Goal: Task Accomplishment & Management: Complete application form

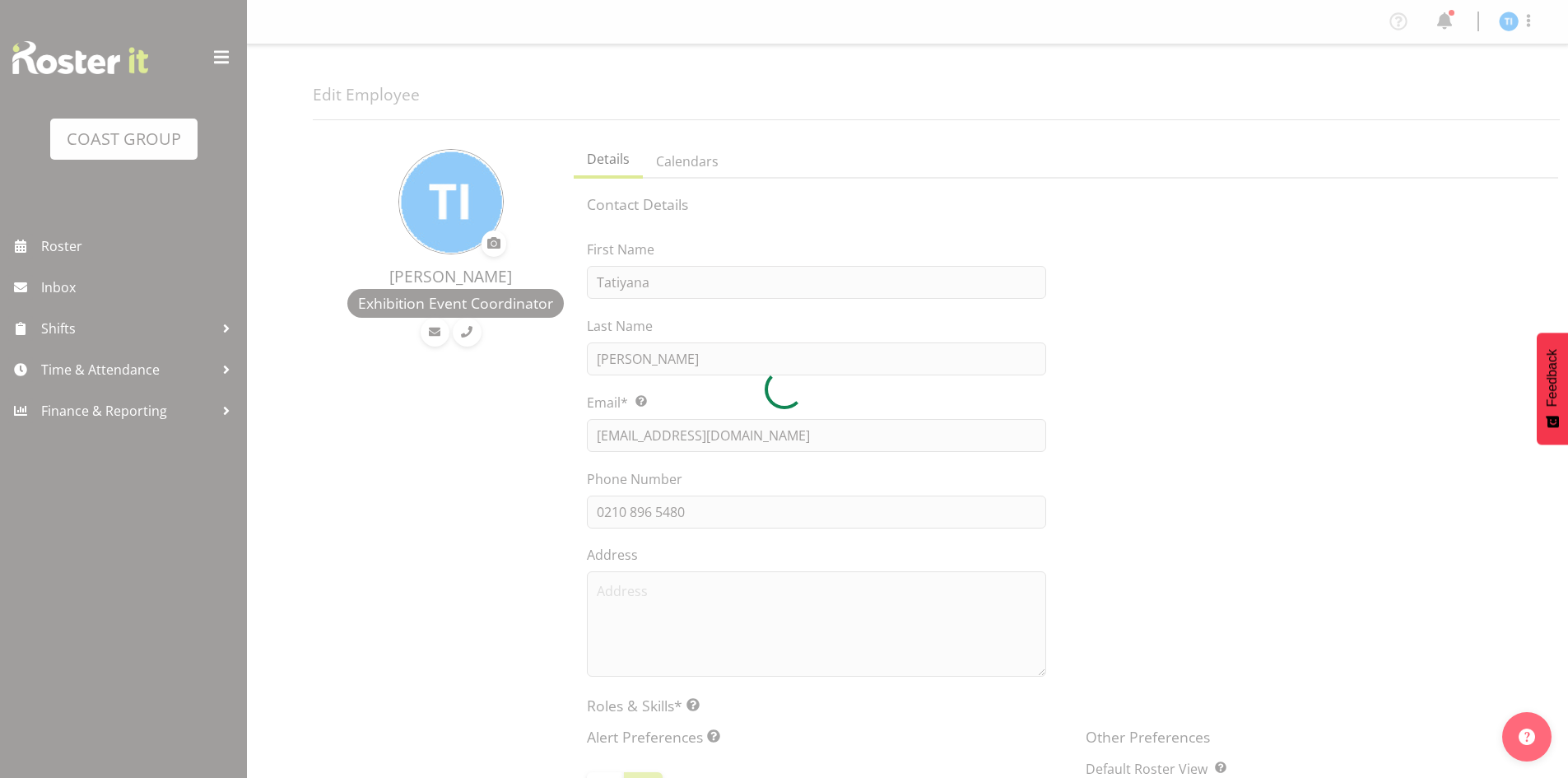
select select "TimelineWeek"
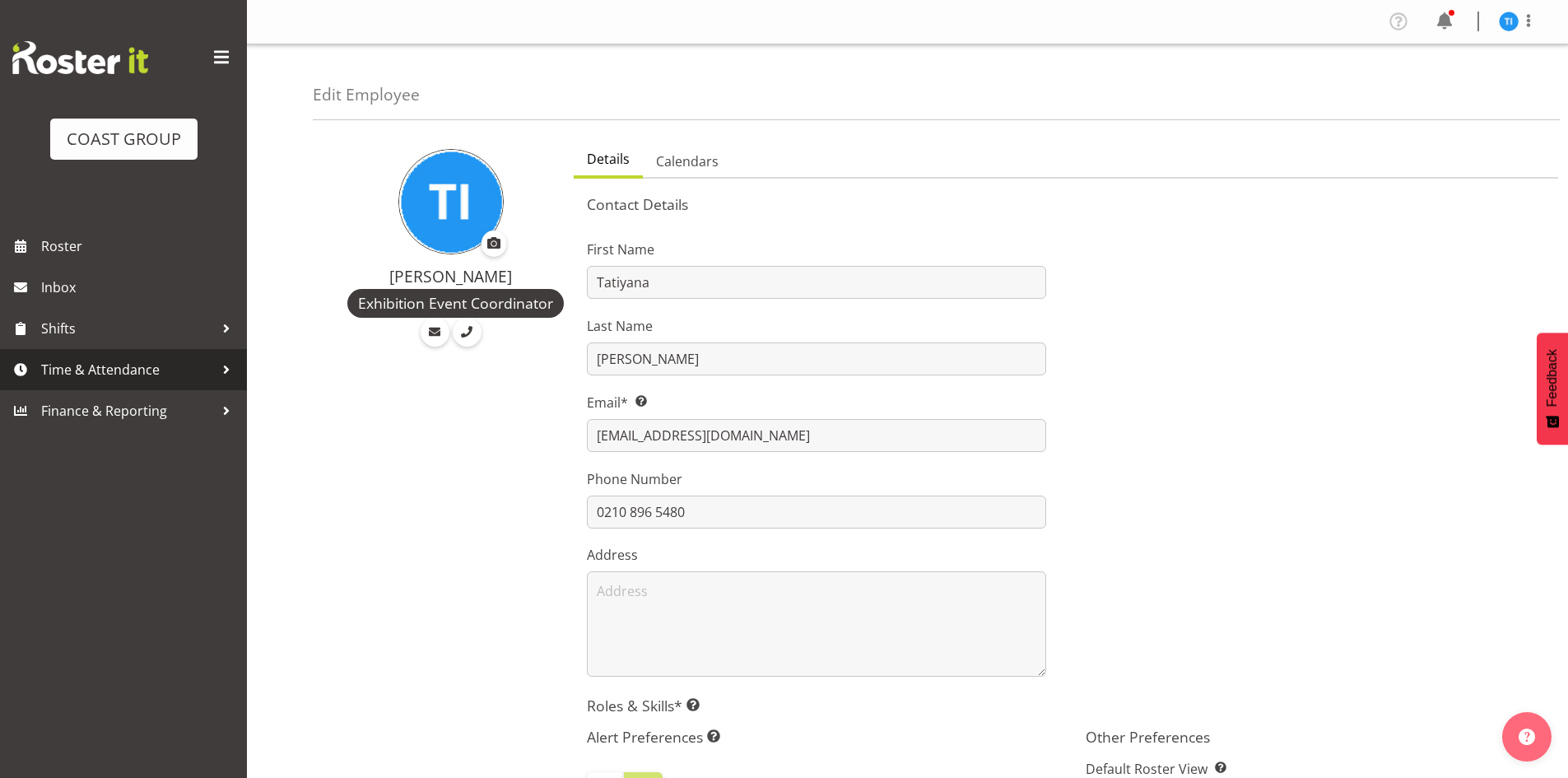
click at [164, 363] on span "Time & Attendance" at bounding box center [127, 369] width 173 height 25
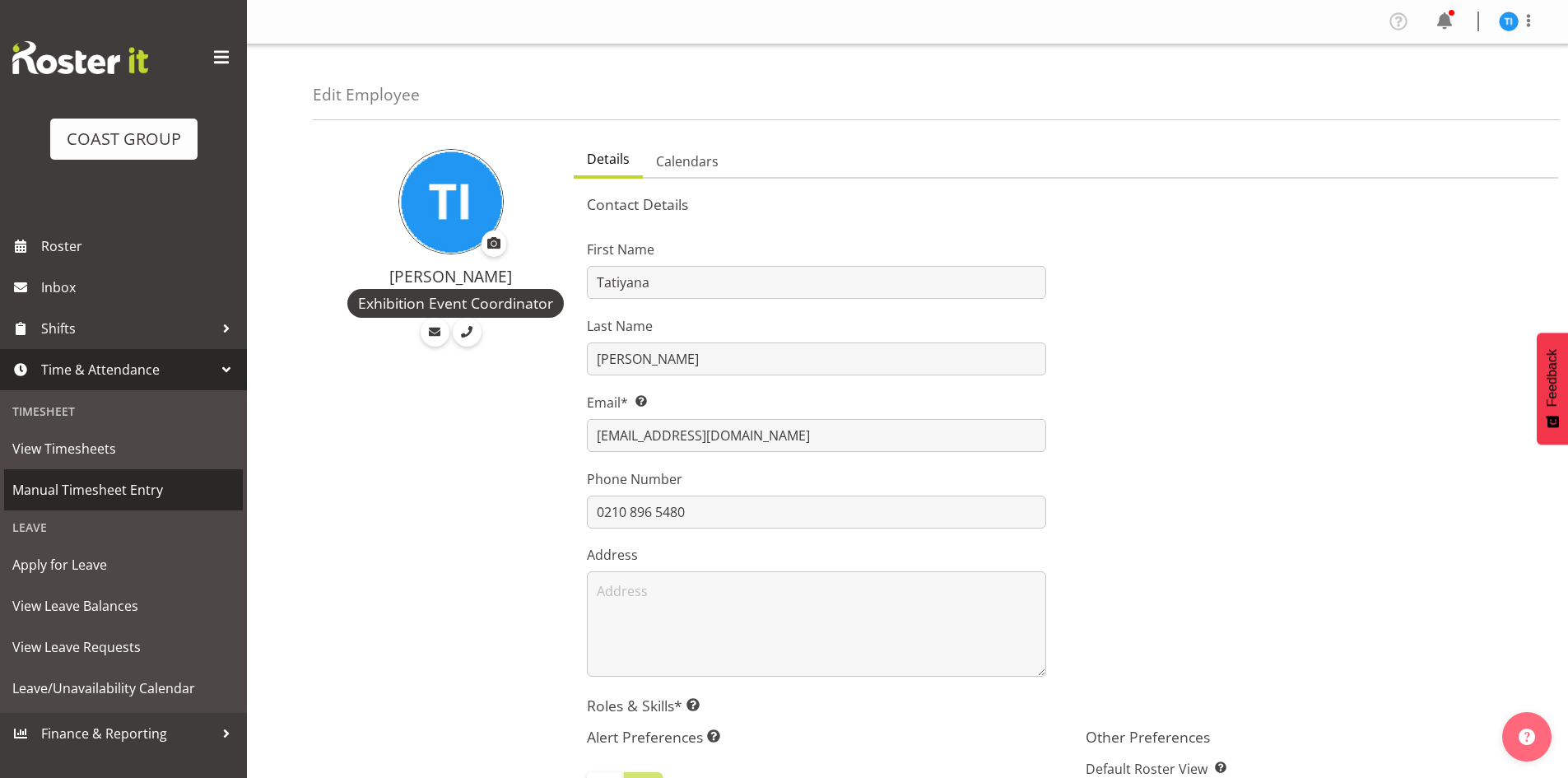
click at [161, 490] on span "Manual Timesheet Entry" at bounding box center [123, 489] width 222 height 25
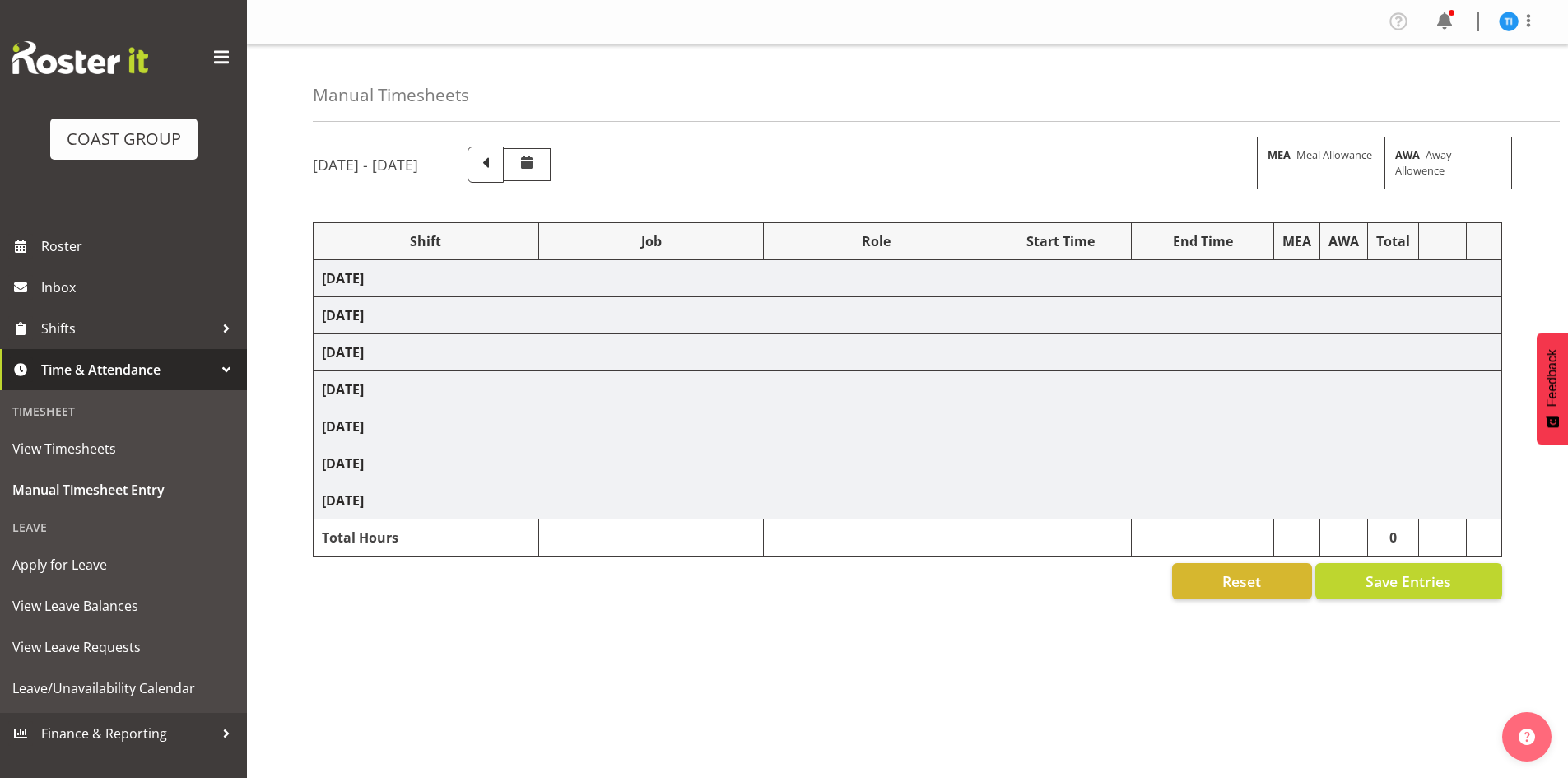
select select "1464"
select select "9421"
select select "1464"
select select "8995"
select select "1464"
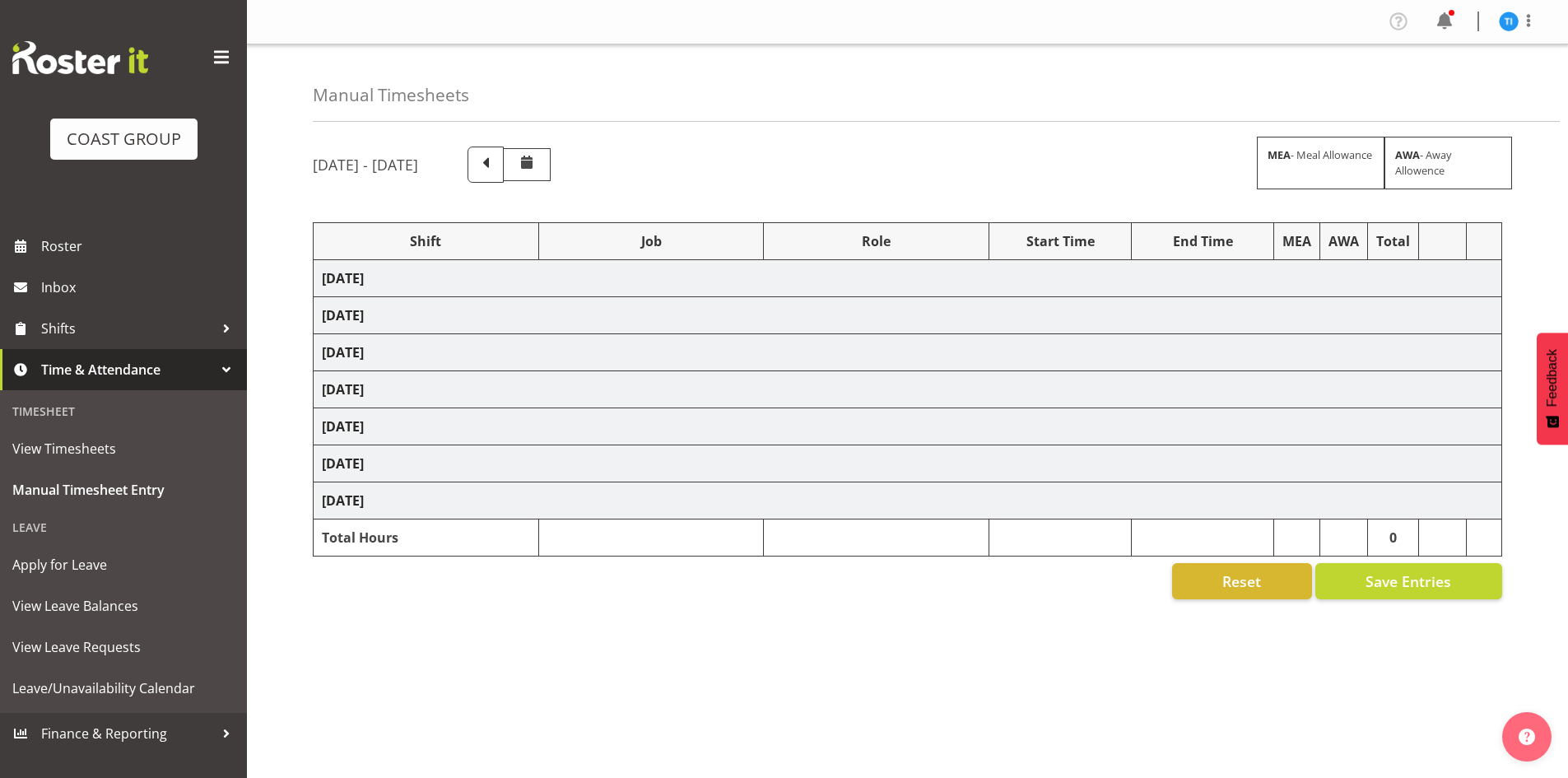
select select "9844"
select select "1464"
select select "10545"
select select "1464"
select select "8680"
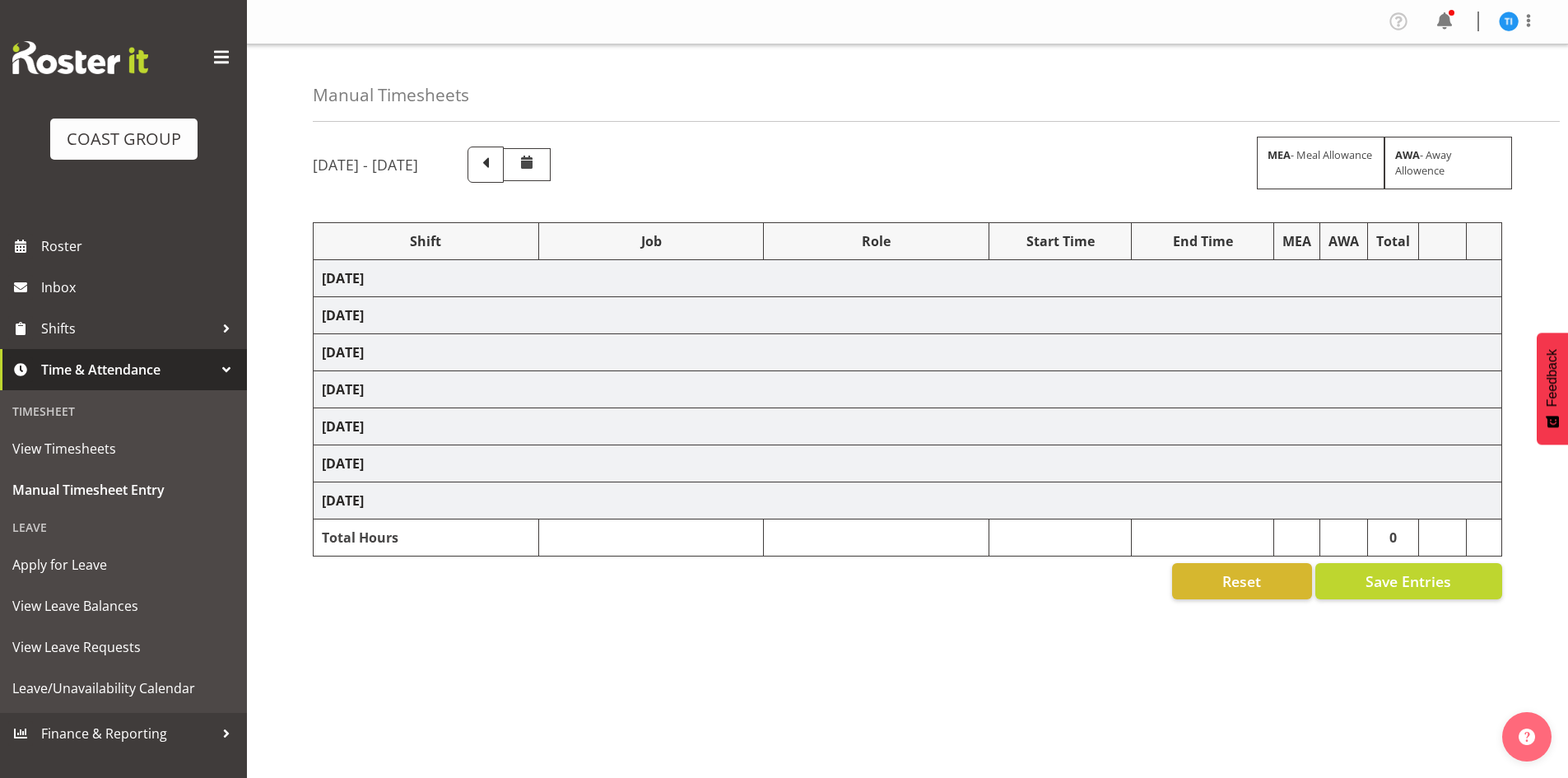
select select "1464"
select select "69"
select select "1464"
select select "8995"
select select "1464"
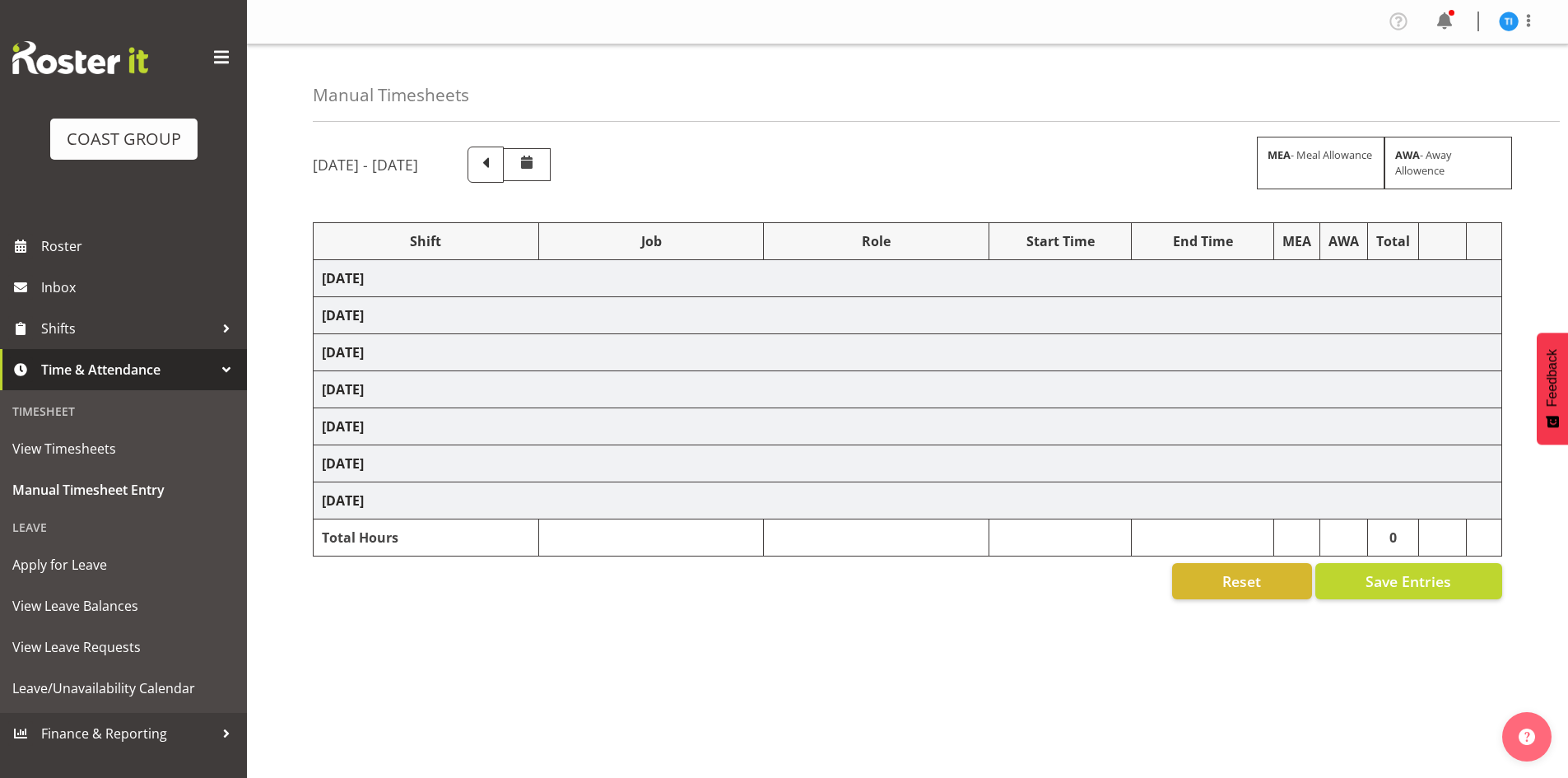
select select "8678"
select select "1464"
select select "10399"
select select "1464"
select select "69"
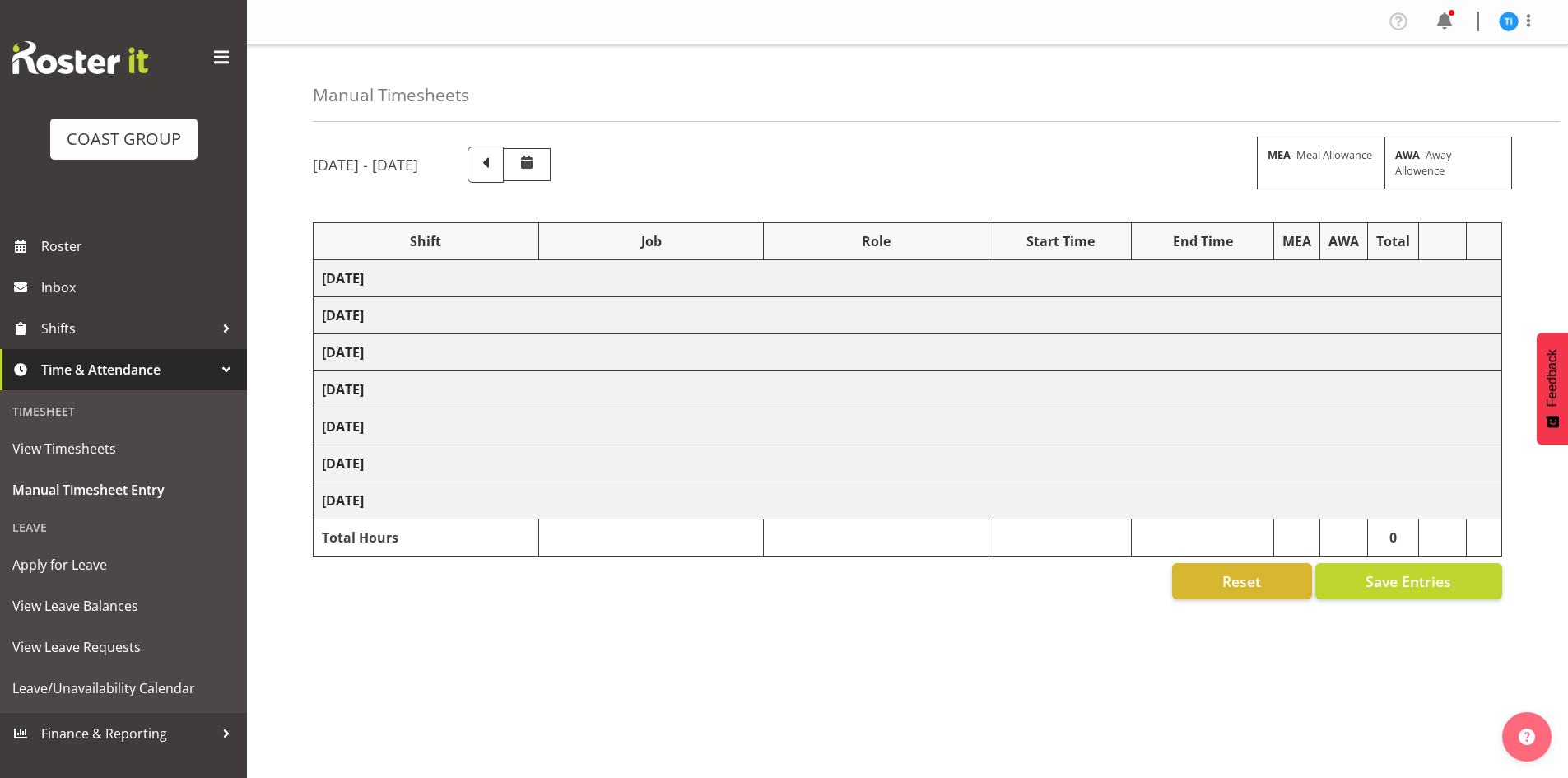
select select "82329"
select select "9603"
select select "1464"
select select "69"
select select "1464"
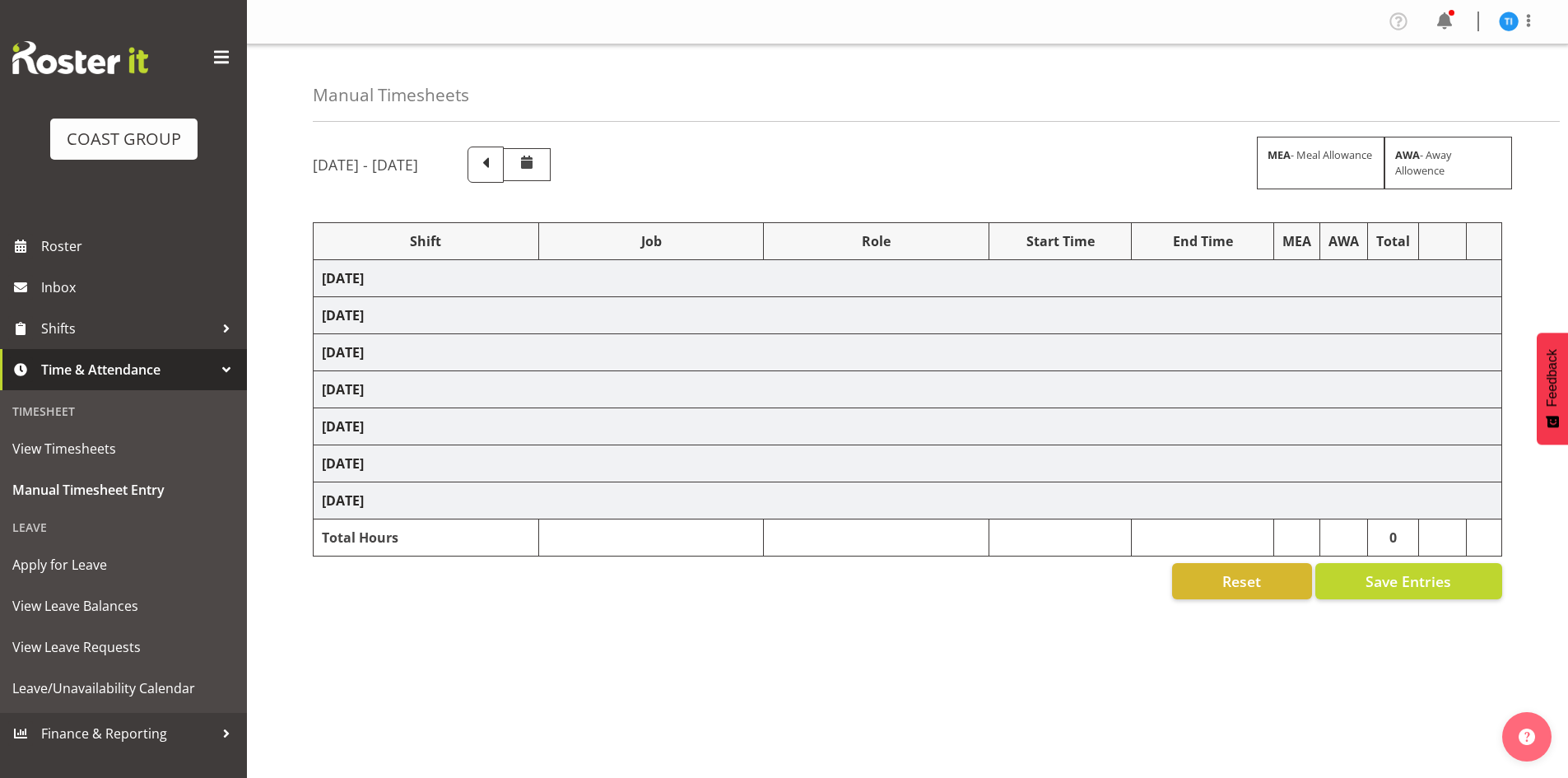
select select "10332"
select select "1464"
select select "8995"
select select "1464"
select select "9662"
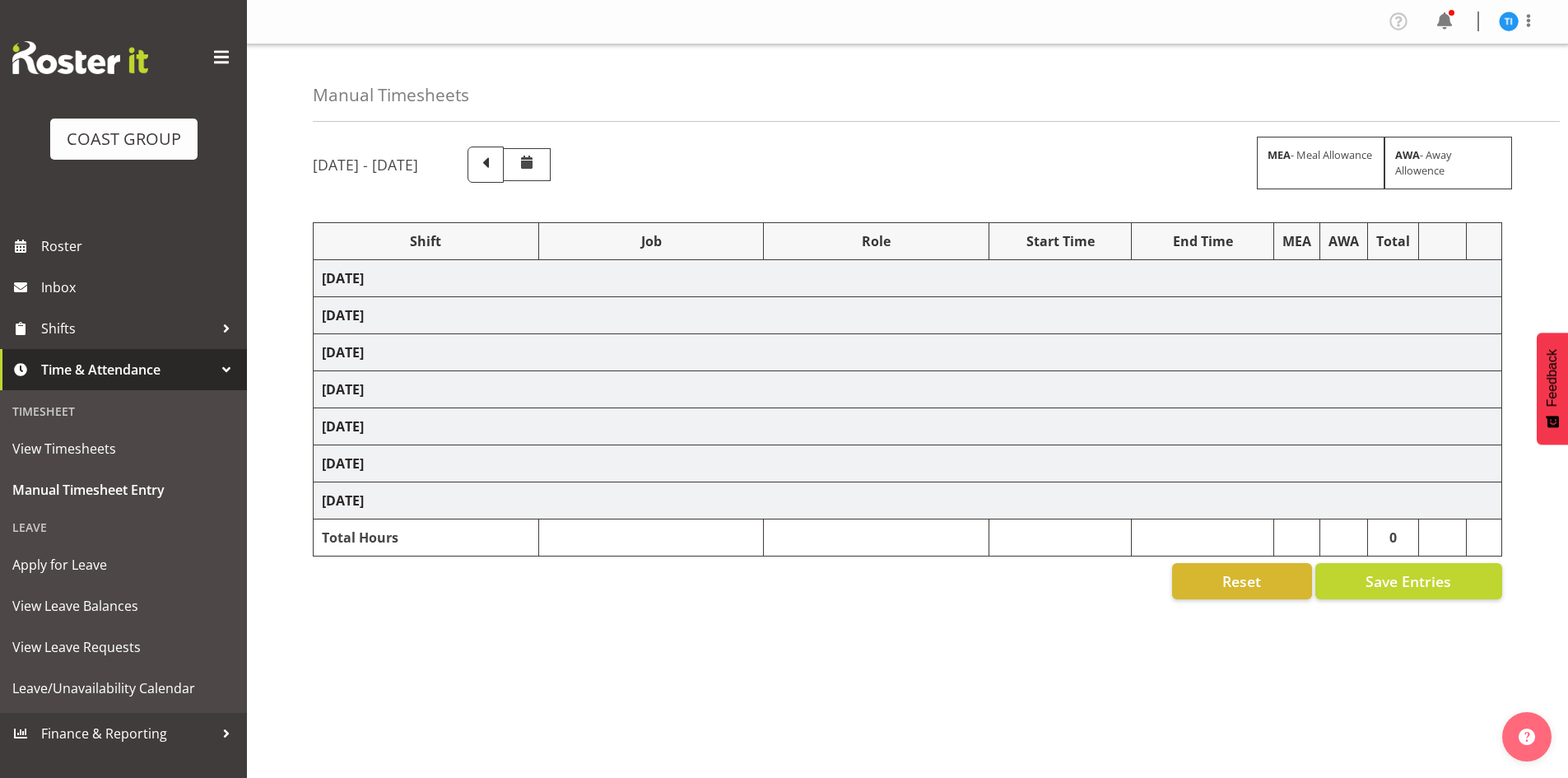
select select "1464"
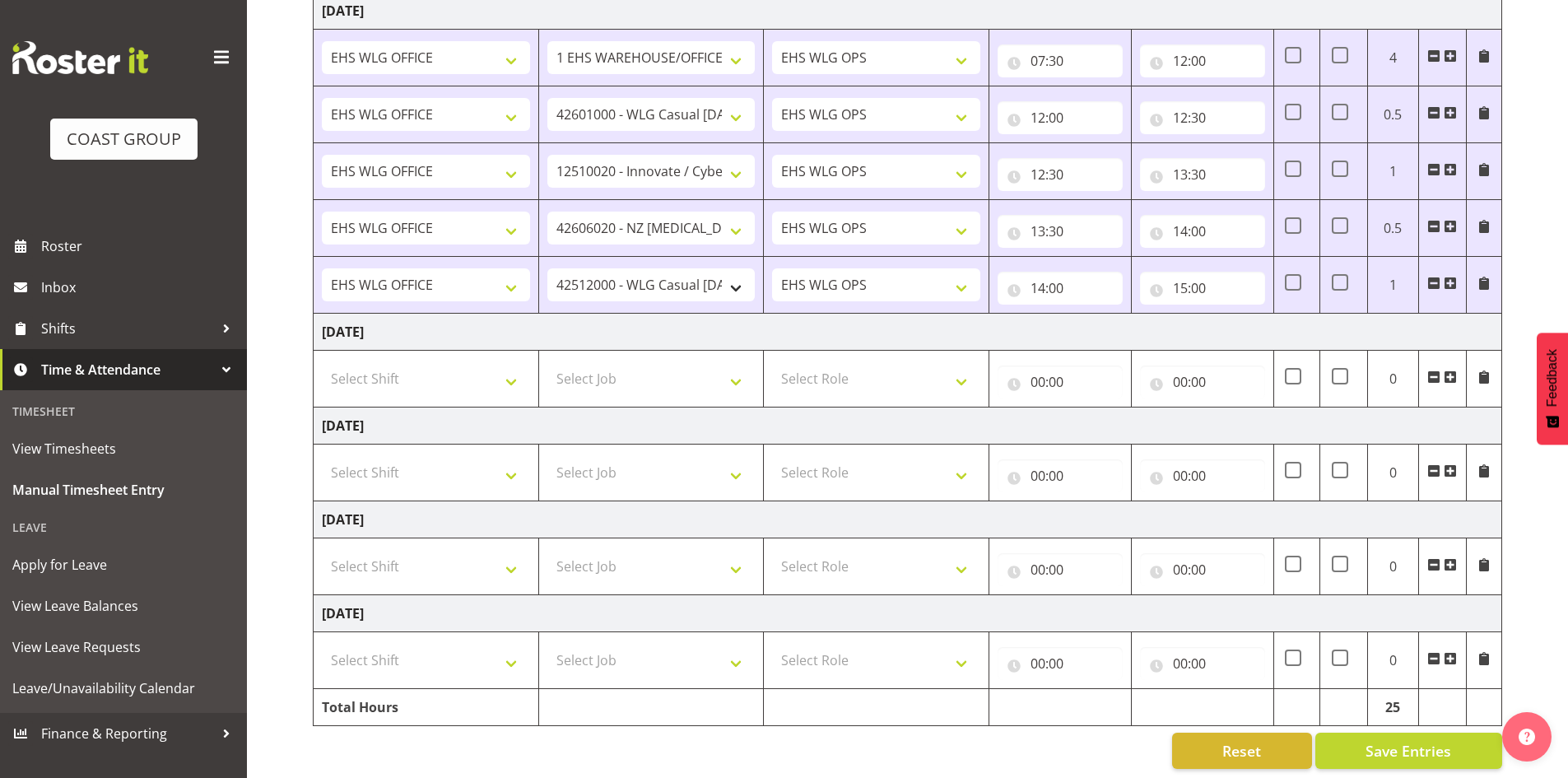
scroll to position [982, 0]
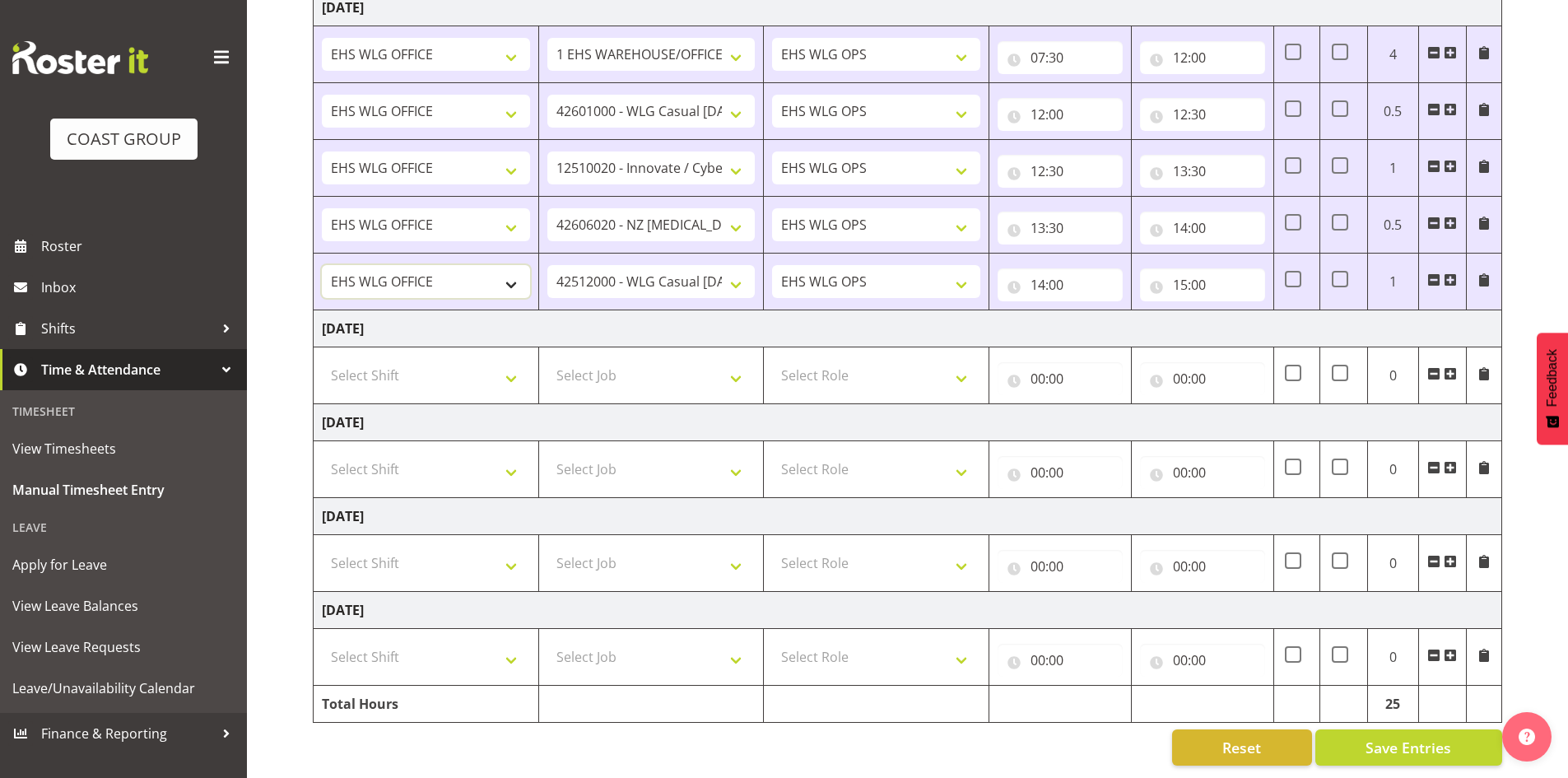
click at [485, 272] on select "25 Build NZPF @ Takina 7am 25 Service NZPF @ Takina [DATE] Break Beervana @ Sta…" at bounding box center [426, 281] width 208 height 33
click at [322, 265] on select "25 Build NZPF @ Takina 7am 25 Service NZPF @ Takina [DATE] Break Beervana @ Sta…" at bounding box center [426, 281] width 208 height 33
click at [650, 265] on select "1 Carlton Events 1 [PERSON_NAME] 1 [PERSON_NAME][GEOGRAPHIC_DATA] 1 EHS WAREHOU…" at bounding box center [651, 281] width 208 height 33
select select "9490"
click at [547, 265] on select "1 Carlton Events 1 [PERSON_NAME] 1 [PERSON_NAME][GEOGRAPHIC_DATA] 1 EHS WAREHOU…" at bounding box center [651, 281] width 208 height 33
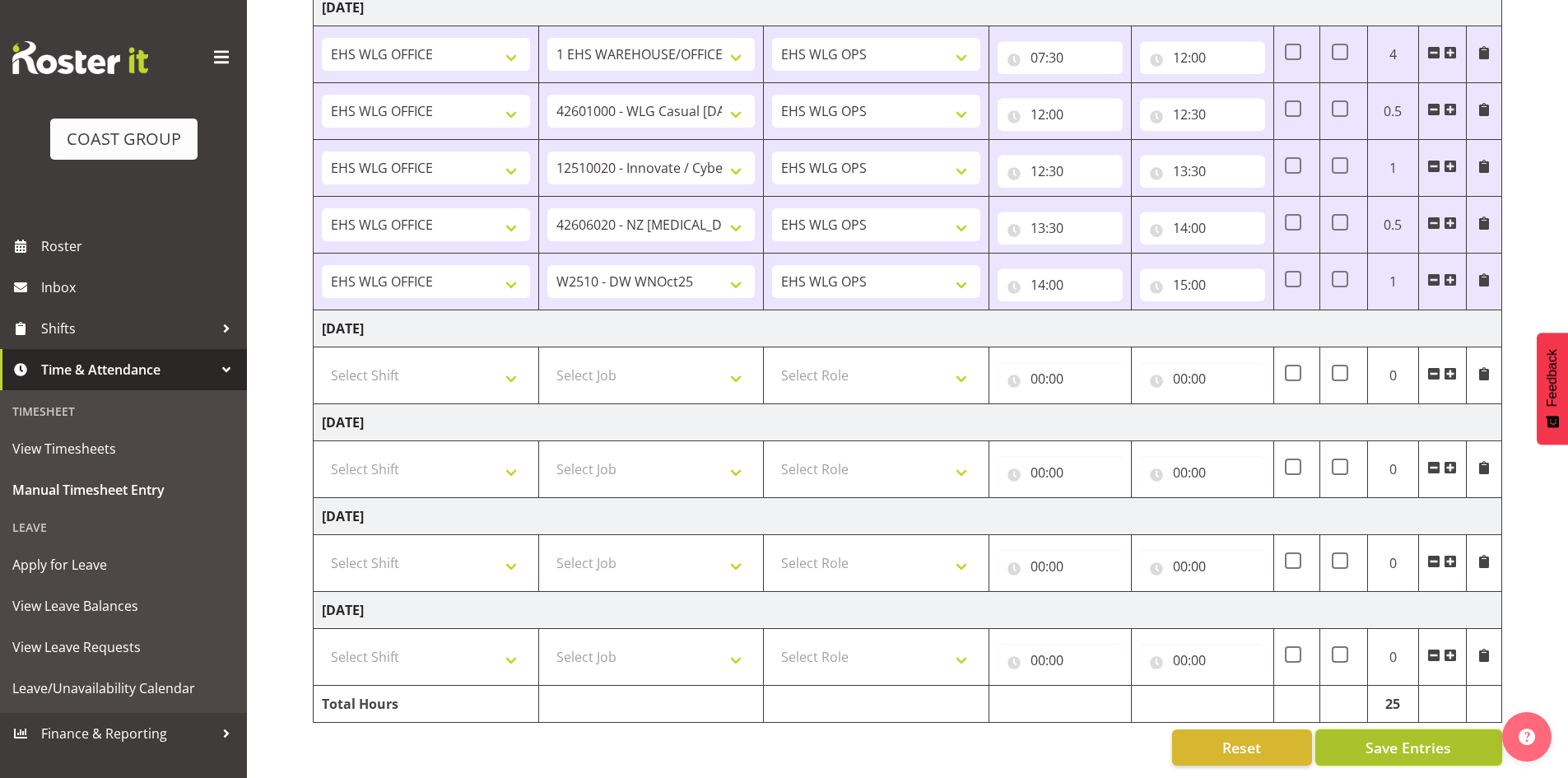
click at [1448, 737] on span "Save Entries" at bounding box center [1408, 747] width 86 height 21
click at [1200, 269] on input "15:00" at bounding box center [1202, 284] width 125 height 33
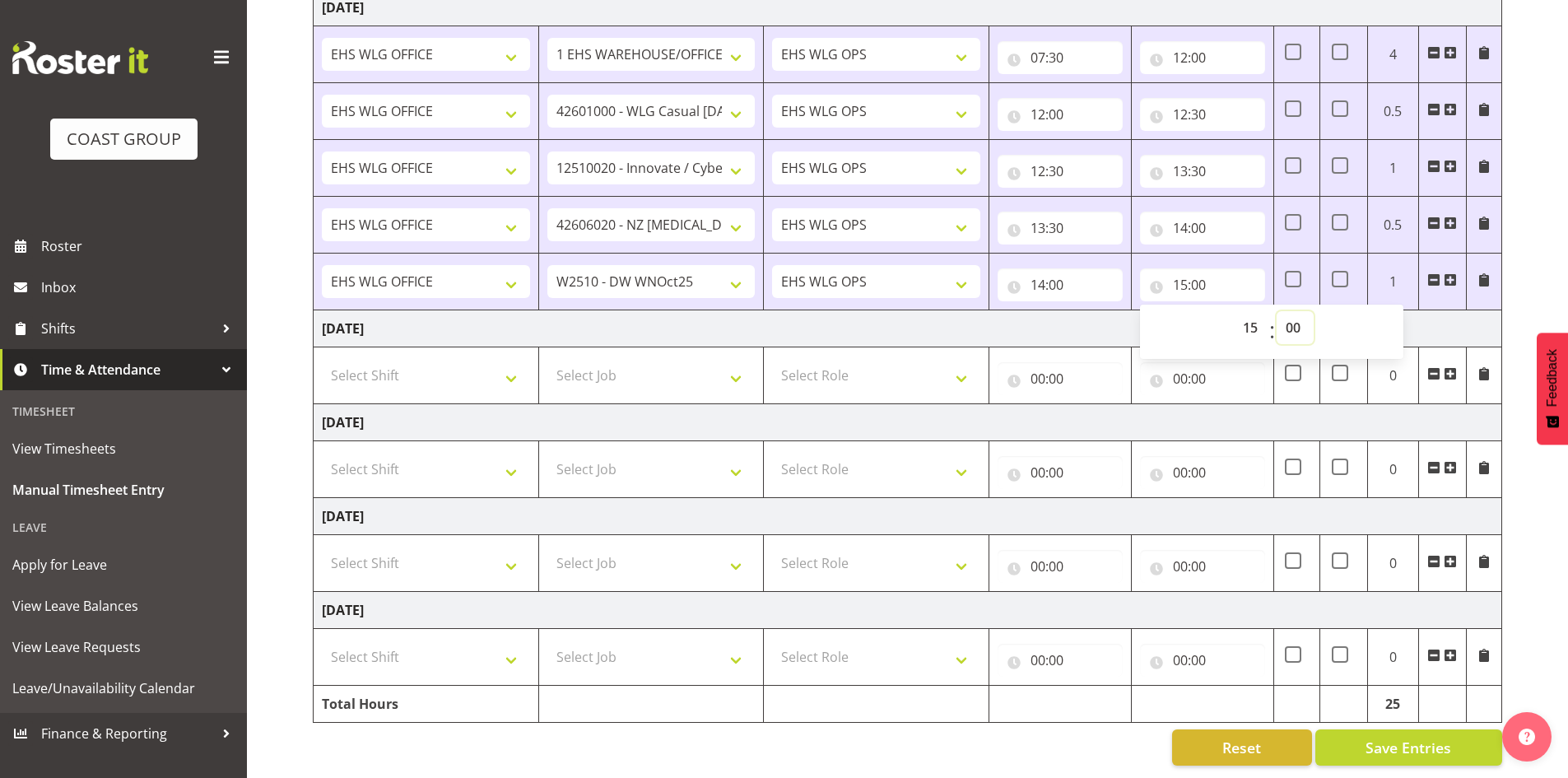
click at [1301, 315] on select "00 01 02 03 04 05 06 07 08 09 10 11 12 13 14 15 16 17 18 19 20 21 22 23 24 25 2…" at bounding box center [1295, 327] width 37 height 33
click at [1487, 310] on td "[DATE]" at bounding box center [908, 328] width 1189 height 37
click at [1453, 273] on span at bounding box center [1450, 279] width 13 height 13
